Goal: Task Accomplishment & Management: Use online tool/utility

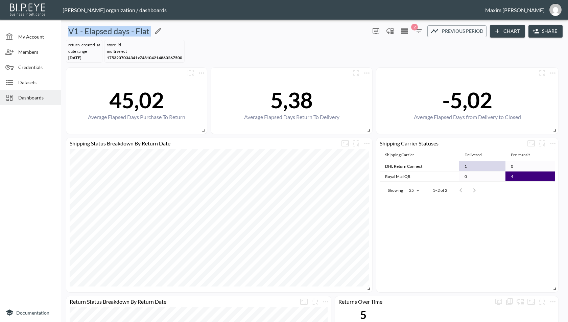
drag, startPoint x: 71, startPoint y: 31, endPoint x: 149, endPoint y: 27, distance: 78.6
click at [149, 27] on div "V1 - Elapsed days - Flat" at bounding box center [216, 31] width 304 height 11
copy div "V1 - Elapsed days - Flat 0 2 Previous period Chart Share"
click at [552, 31] on button "Share" at bounding box center [546, 31] width 34 height 13
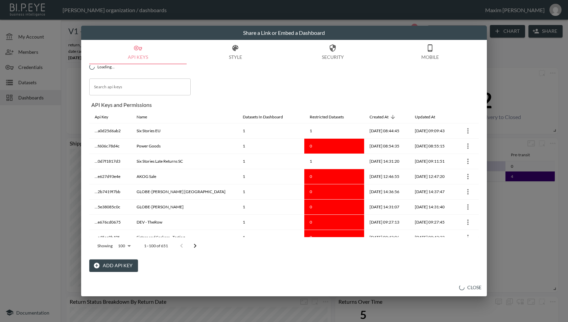
click at [145, 91] on input "Search api keys" at bounding box center [139, 86] width 101 height 17
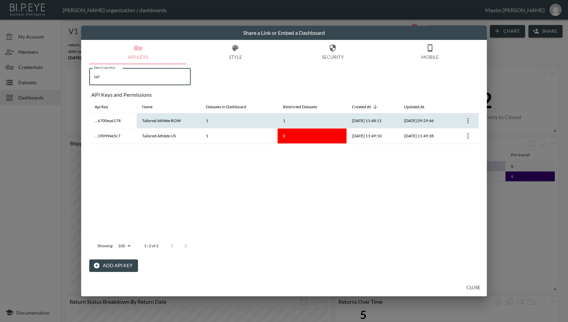
type input "tail"
click at [467, 122] on icon "more" at bounding box center [467, 120] width 1 height 5
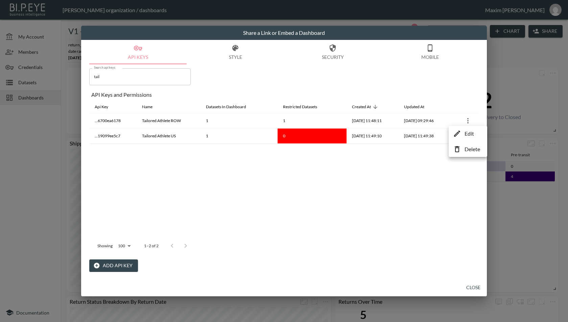
click at [462, 136] on li "Edit" at bounding box center [467, 134] width 35 height 12
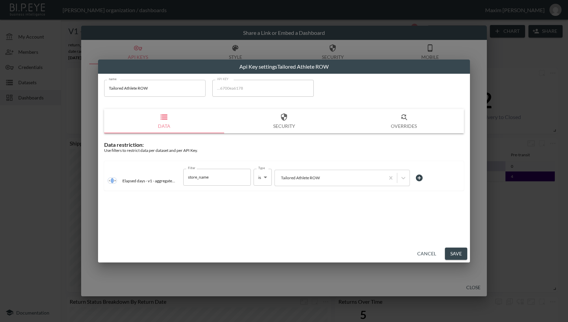
click at [422, 253] on button "Cancel" at bounding box center [427, 254] width 24 height 13
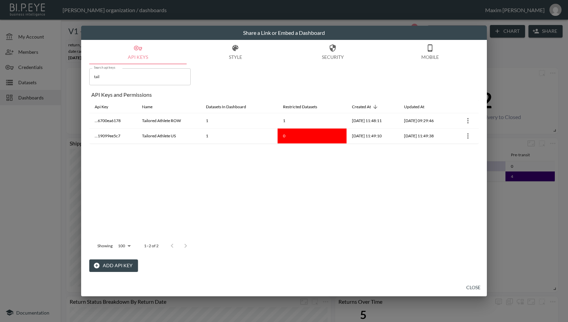
click at [135, 85] on div "Search api keys tail Search api keys API Keys and Permissions Api Key Name Data…" at bounding box center [284, 168] width 390 height 208
click at [126, 82] on input "tail" at bounding box center [139, 76] width 101 height 17
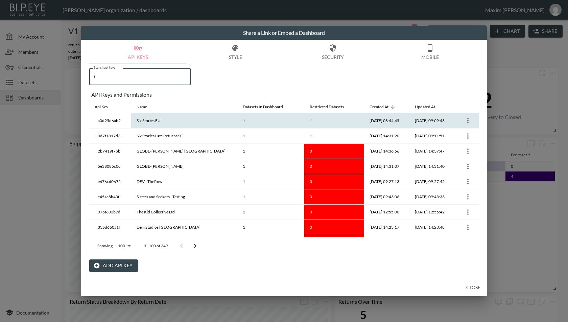
type input "t"
click at [467, 119] on icon "more" at bounding box center [468, 121] width 8 height 8
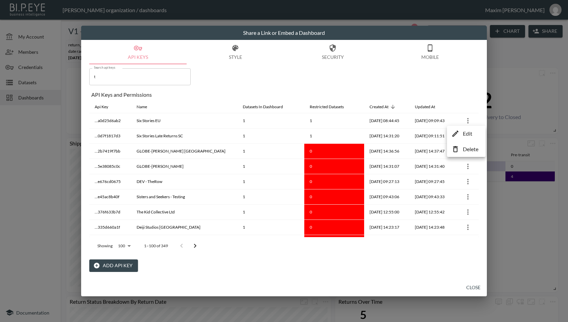
click at [458, 131] on icon at bounding box center [456, 134] width 6 height 6
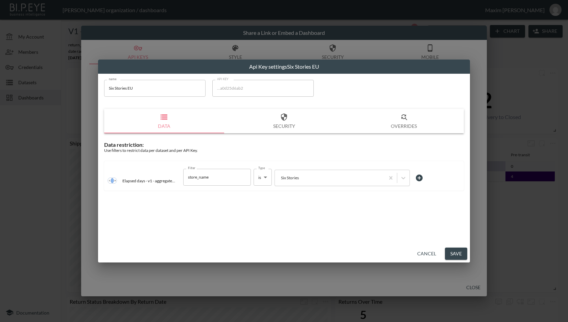
click at [433, 248] on button "Cancel" at bounding box center [427, 254] width 24 height 13
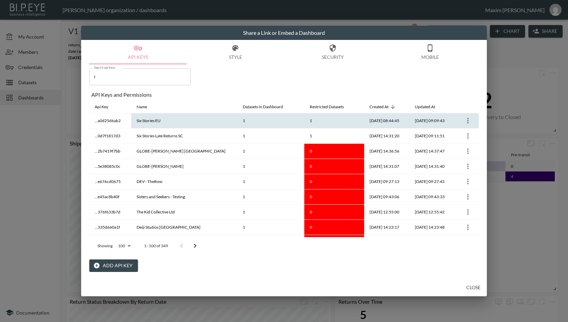
click at [464, 122] on icon "more" at bounding box center [468, 121] width 8 height 8
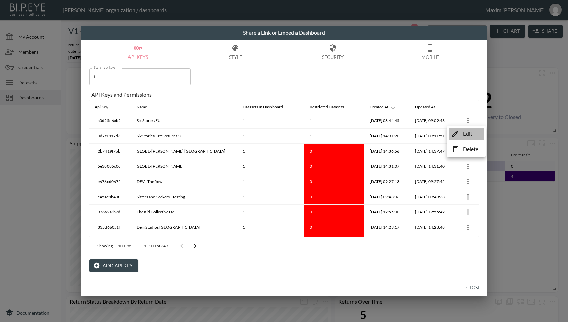
click at [456, 138] on li "Edit" at bounding box center [466, 134] width 35 height 12
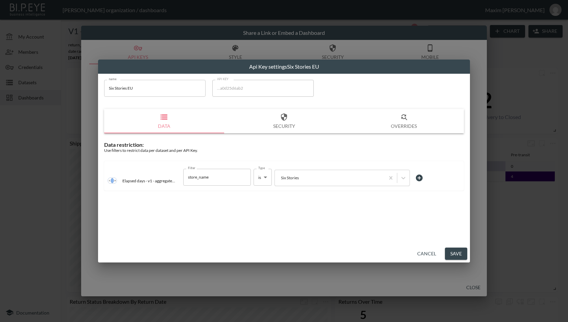
click at [422, 249] on button "Cancel" at bounding box center [427, 254] width 24 height 13
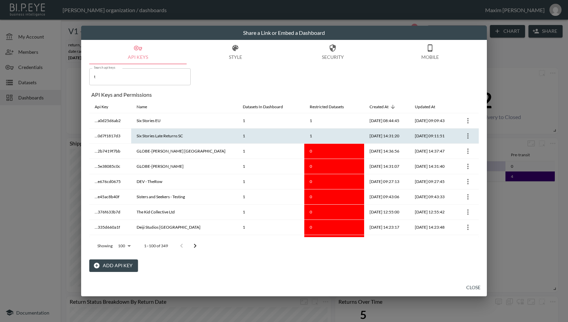
click at [465, 137] on icon "more" at bounding box center [468, 136] width 8 height 8
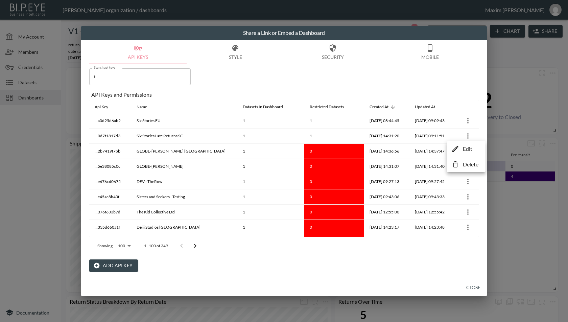
click at [462, 147] on li "Edit" at bounding box center [466, 149] width 35 height 12
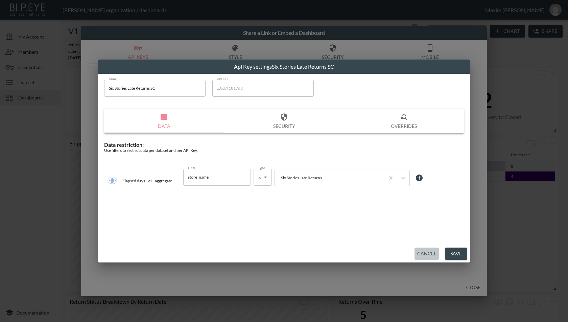
click at [426, 259] on button "Cancel" at bounding box center [427, 254] width 24 height 13
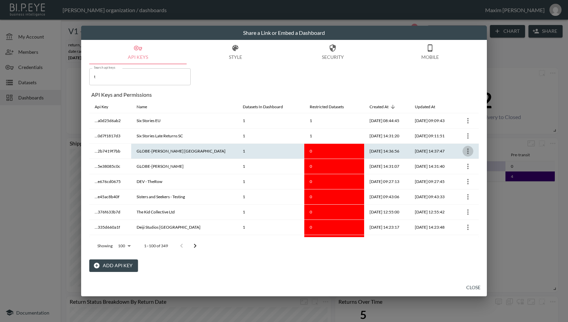
click at [466, 146] on button "more" at bounding box center [468, 151] width 11 height 11
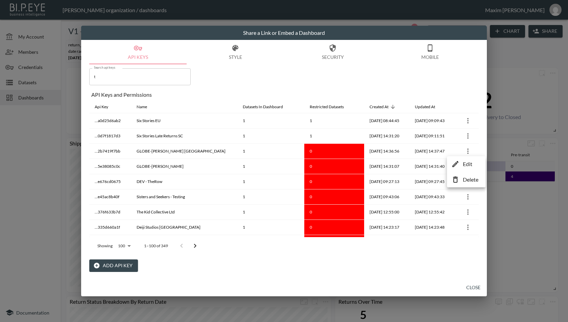
click at [462, 159] on li "Edit" at bounding box center [466, 164] width 35 height 12
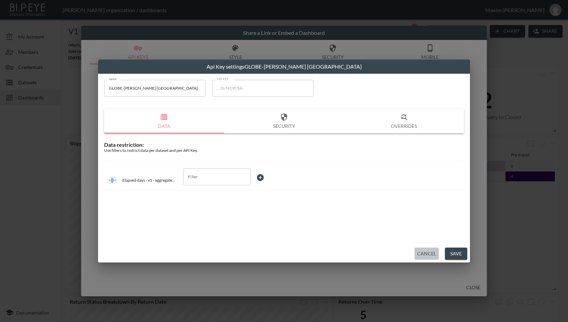
click at [415, 259] on button "Cancel" at bounding box center [427, 254] width 24 height 13
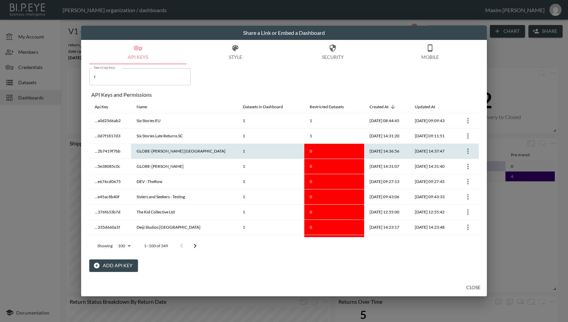
click at [471, 153] on div at bounding box center [466, 151] width 13 height 11
click at [471, 290] on button "Close" at bounding box center [474, 287] width 22 height 13
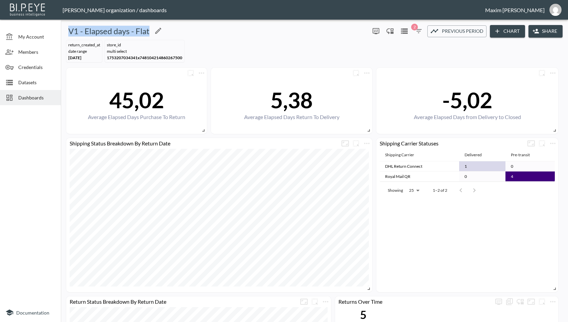
drag, startPoint x: 66, startPoint y: 30, endPoint x: 148, endPoint y: 31, distance: 81.9
click at [148, 31] on div "V1 - Elapsed days - Flat" at bounding box center [216, 31] width 304 height 11
click at [100, 31] on h5 "V1 - Elapsed days - Flat" at bounding box center [108, 31] width 81 height 11
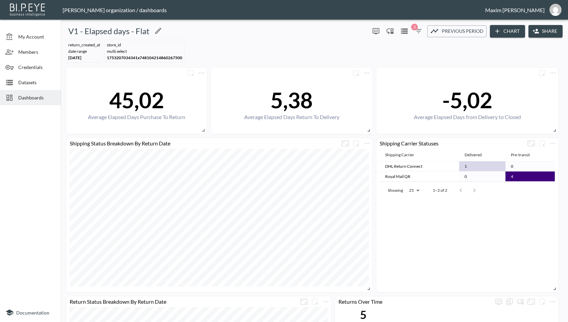
click at [104, 33] on h5 "V1 - Elapsed days - Flat" at bounding box center [108, 31] width 81 height 11
click at [552, 28] on button "Share" at bounding box center [546, 31] width 34 height 13
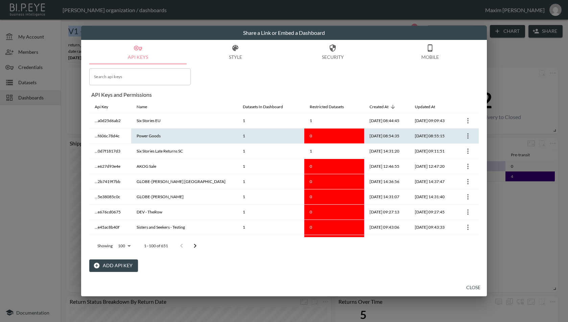
click at [465, 134] on icon "more" at bounding box center [468, 136] width 8 height 8
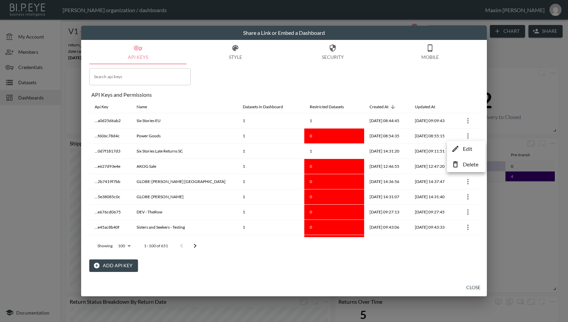
click at [459, 156] on div "Edit Delete" at bounding box center [466, 156] width 39 height 31
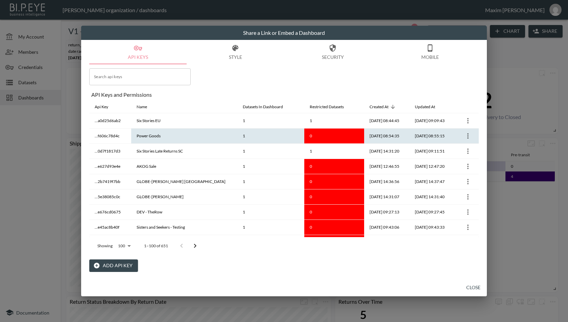
click at [468, 136] on icon "more" at bounding box center [468, 136] width 8 height 8
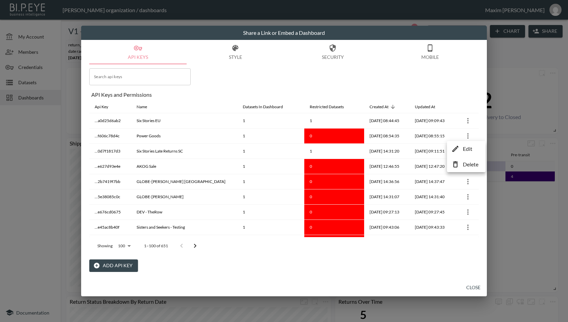
click at [457, 150] on icon at bounding box center [456, 149] width 8 height 8
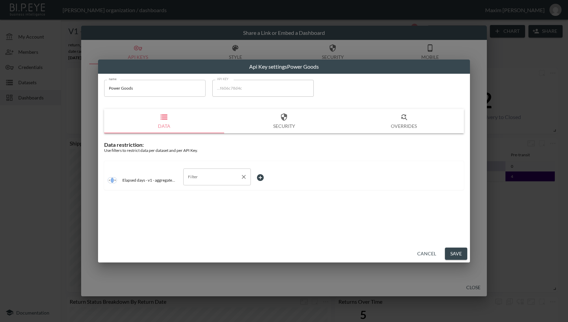
click at [212, 175] on input "Filter" at bounding box center [211, 176] width 51 height 11
click at [202, 192] on span "store_id" at bounding box center [217, 193] width 57 height 6
type input "store_id"
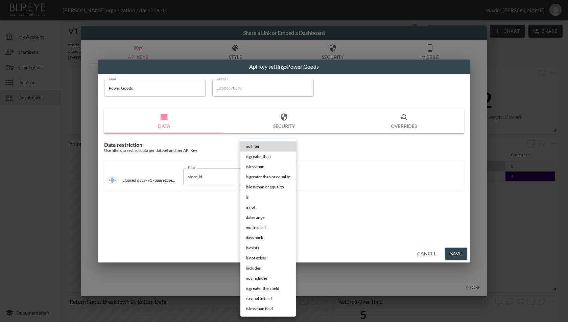
click at [268, 169] on body "BI.P.EYE, Interactive Analytics Dashboards - app [PERSON_NAME] organization / d…" at bounding box center [284, 161] width 568 height 322
click at [247, 194] on span "is" at bounding box center [247, 197] width 3 height 6
type input "is"
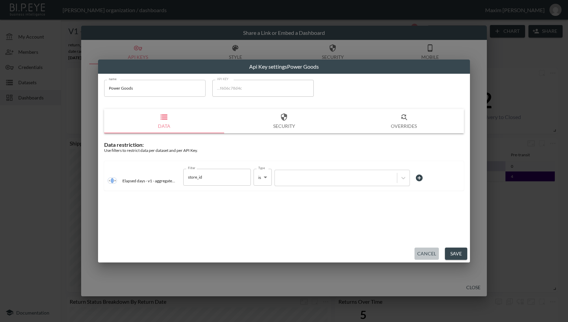
click at [427, 250] on button "Cancel" at bounding box center [427, 254] width 24 height 13
